Goal: Transaction & Acquisition: Purchase product/service

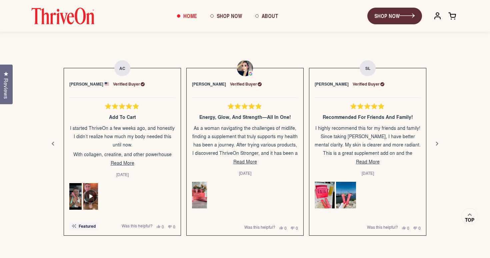
scroll to position [1142, 0]
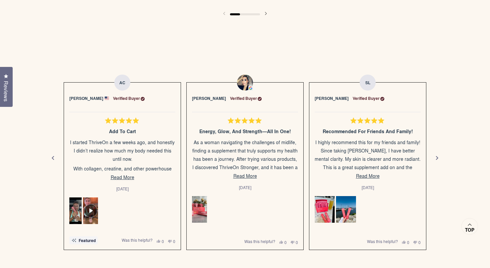
scroll to position [939, 0]
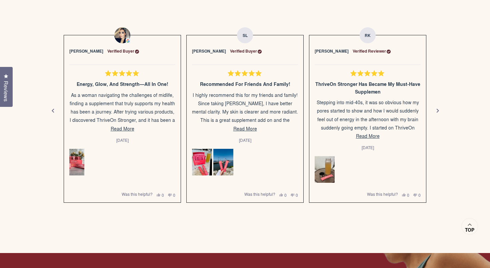
click at [435, 110] on div "Next" at bounding box center [438, 111] width 8 height 8
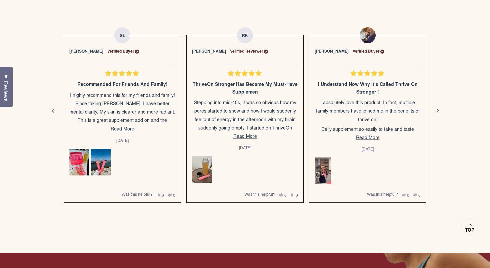
click at [435, 110] on div "Next" at bounding box center [438, 111] width 8 height 8
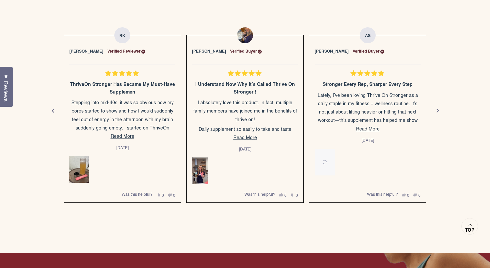
click at [435, 110] on div "Next" at bounding box center [438, 111] width 8 height 8
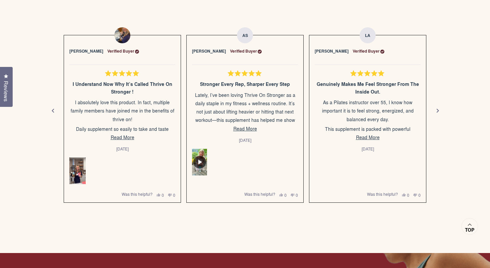
click at [435, 110] on div "Next" at bounding box center [438, 111] width 8 height 8
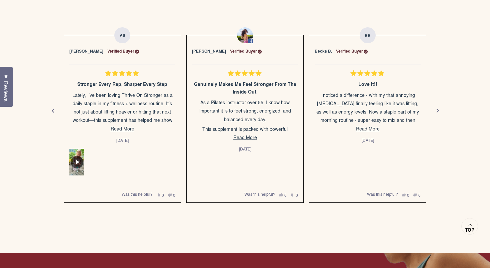
click at [435, 110] on div "Next" at bounding box center [438, 111] width 8 height 8
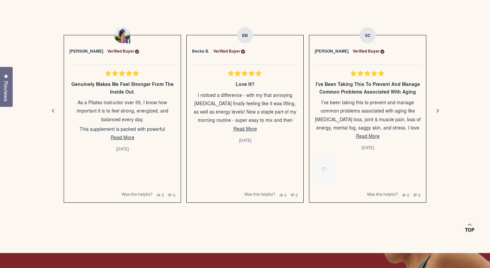
click at [435, 110] on div "Next" at bounding box center [438, 111] width 8 height 8
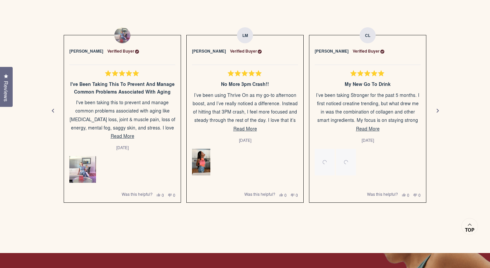
click at [435, 110] on div "Next" at bounding box center [438, 111] width 8 height 8
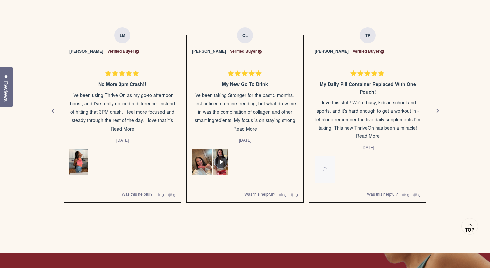
click at [435, 110] on div "Next" at bounding box center [438, 111] width 8 height 8
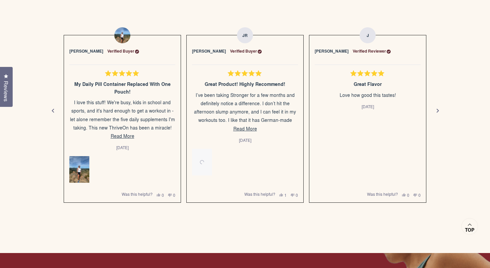
click at [435, 110] on div "Next" at bounding box center [438, 111] width 8 height 8
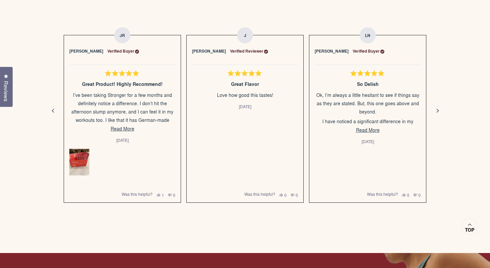
click at [435, 110] on div "Next" at bounding box center [438, 111] width 8 height 8
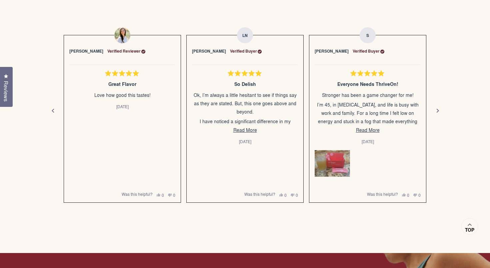
click at [435, 110] on div "Next" at bounding box center [438, 111] width 8 height 8
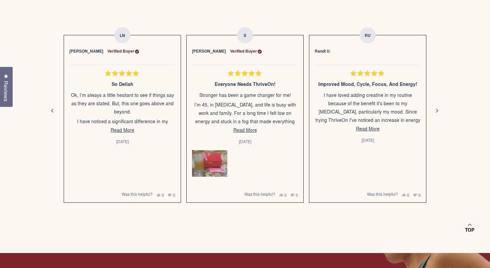
click at [55, 108] on div "Previous" at bounding box center [52, 111] width 8 height 8
